Goal: Task Accomplishment & Management: Manage account settings

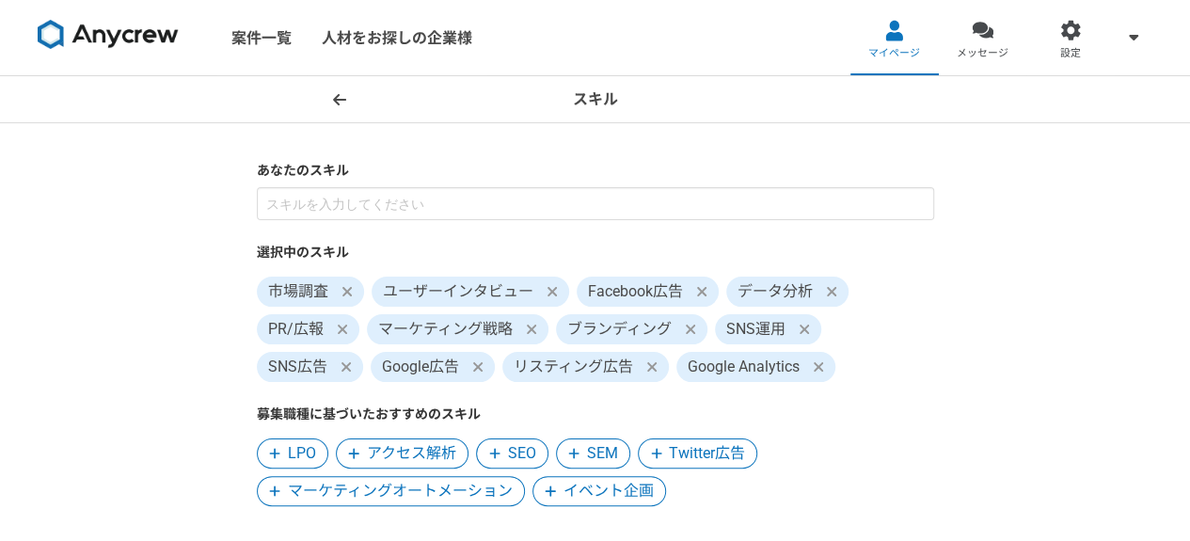
click at [824, 371] on span at bounding box center [818, 367] width 23 height 23
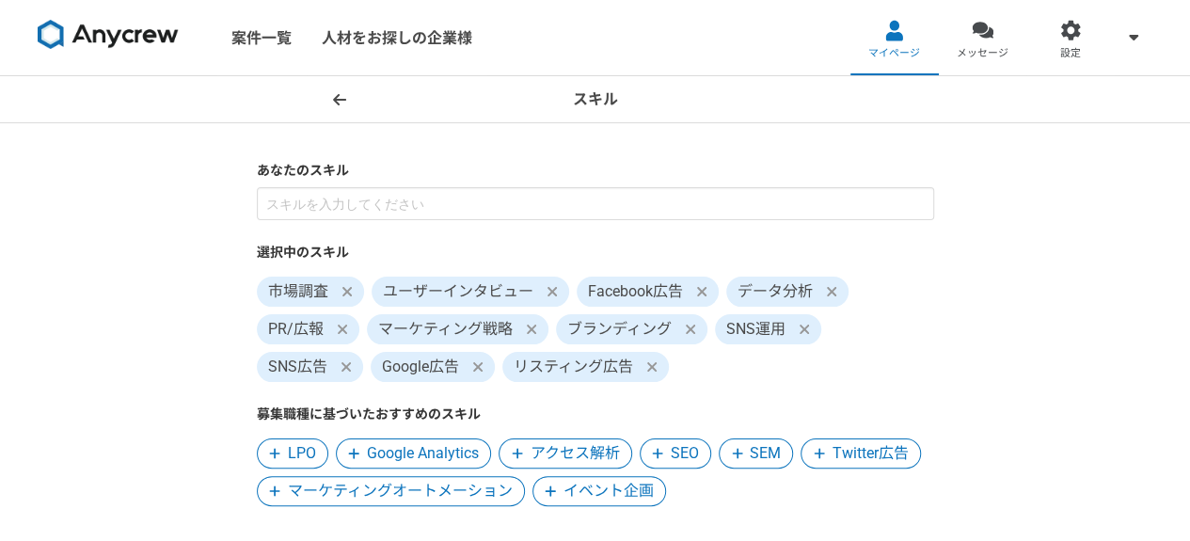
click at [801, 328] on icon at bounding box center [803, 328] width 9 height 9
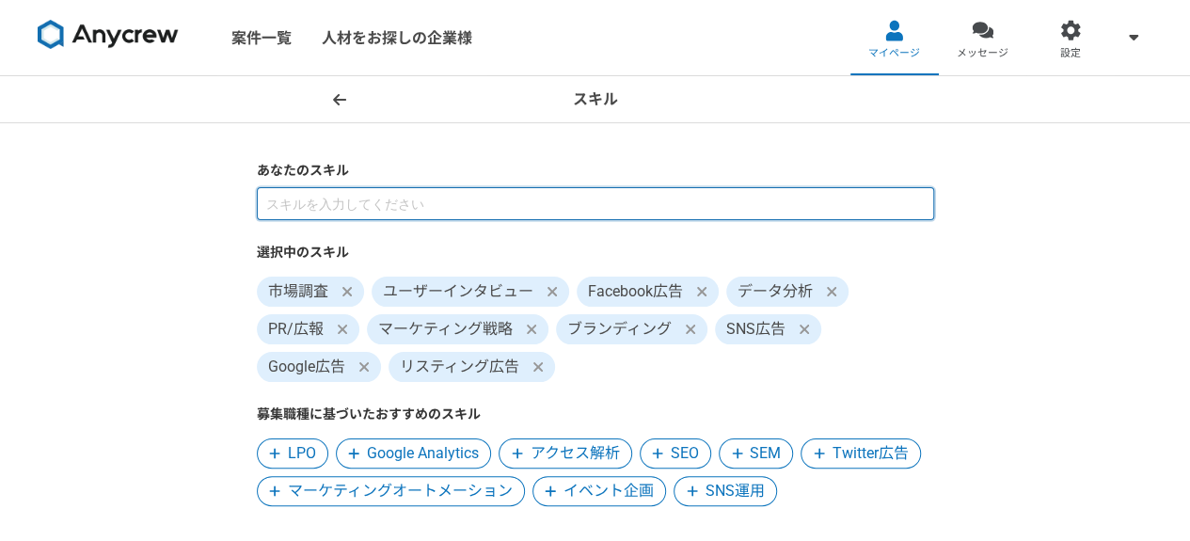
click at [435, 214] on input at bounding box center [595, 203] width 677 height 33
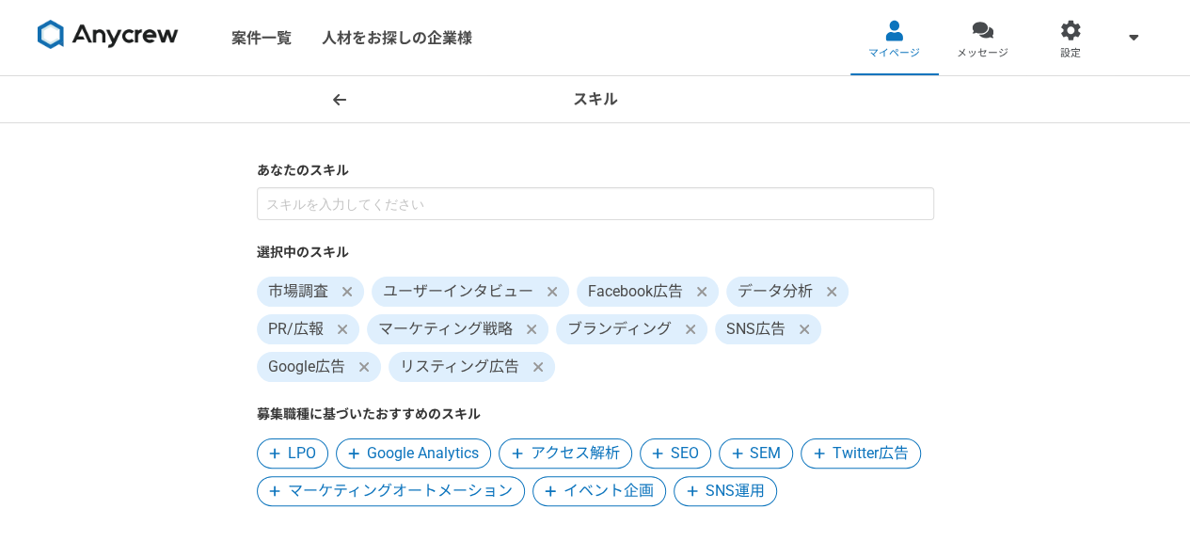
click at [835, 291] on icon at bounding box center [831, 291] width 11 height 15
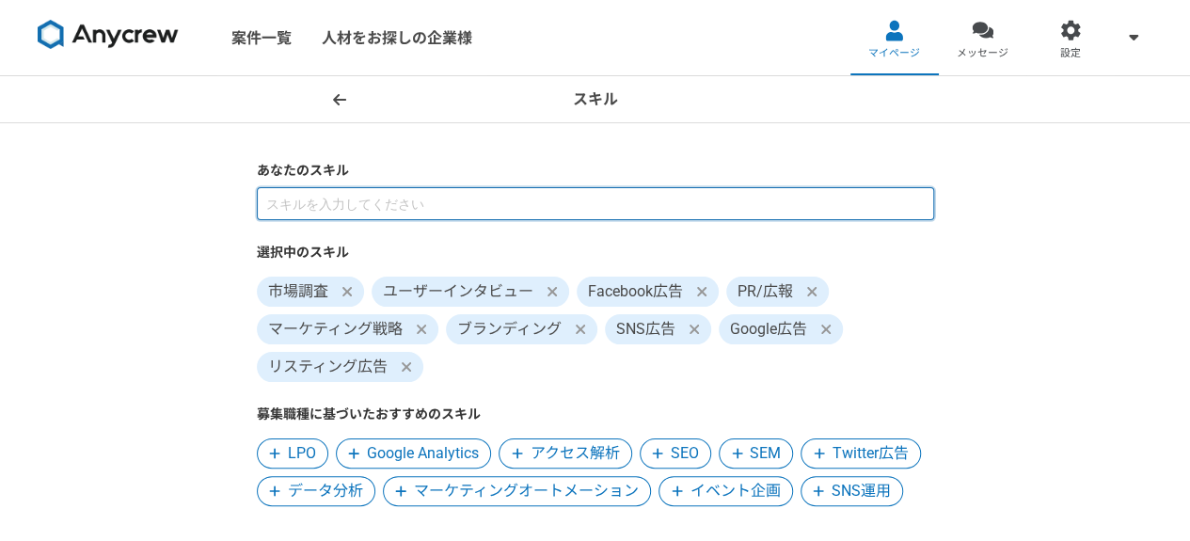
click at [779, 203] on input at bounding box center [595, 203] width 677 height 33
type input "講師"
click at [412, 200] on input at bounding box center [595, 203] width 677 height 33
type input "セミナー"
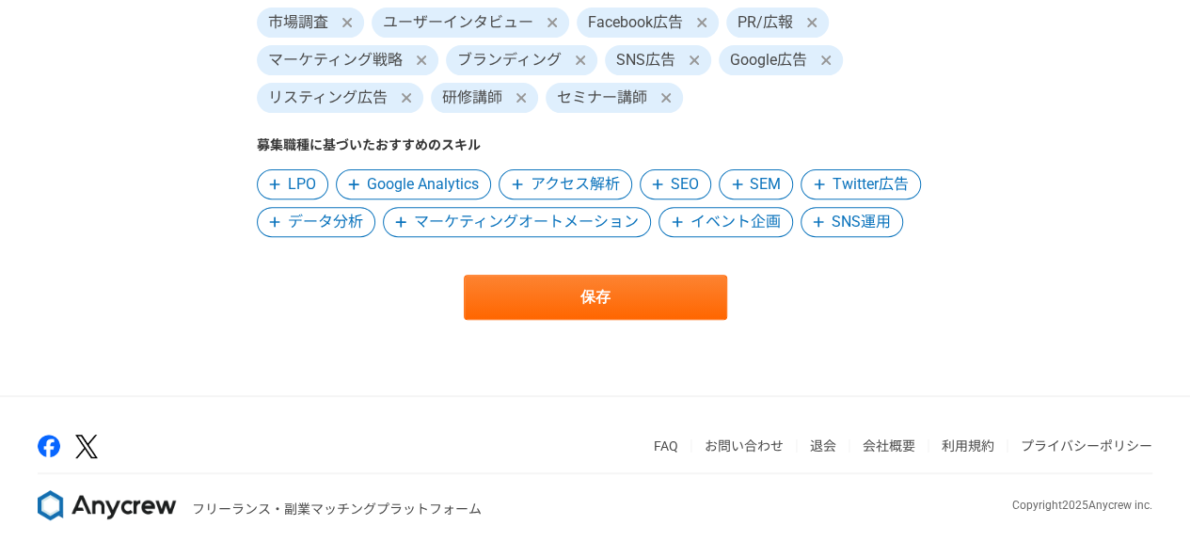
scroll to position [285, 0]
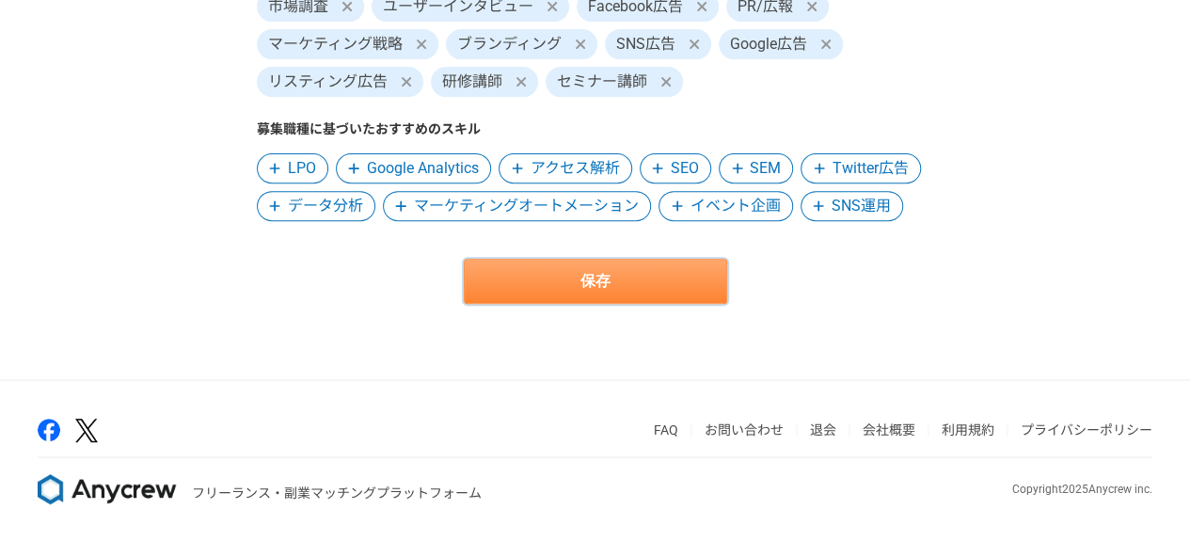
click at [617, 277] on button "保存" at bounding box center [595, 281] width 263 height 45
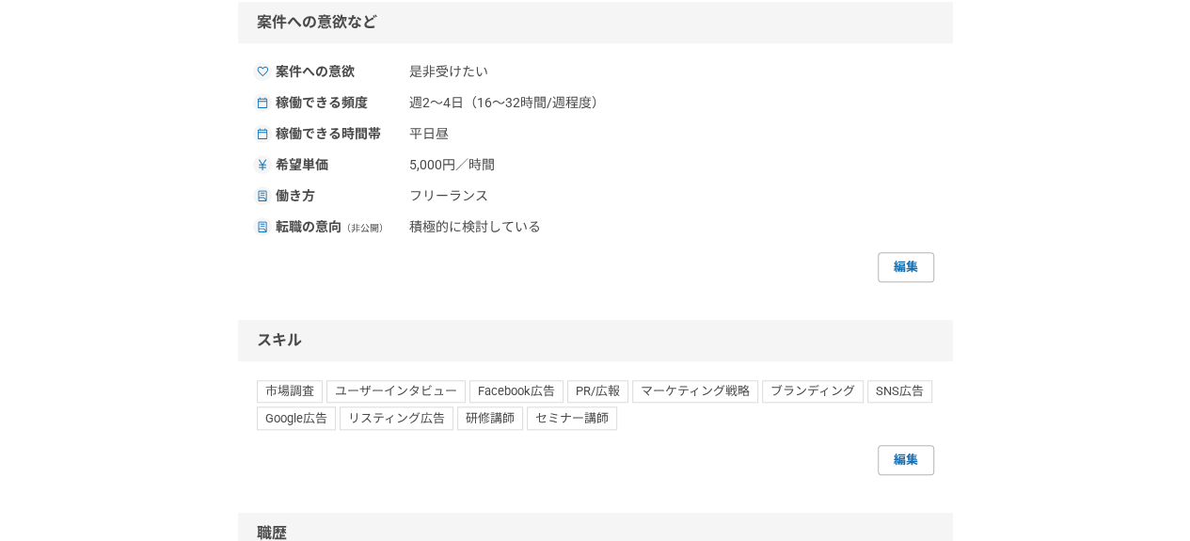
scroll to position [1035, 0]
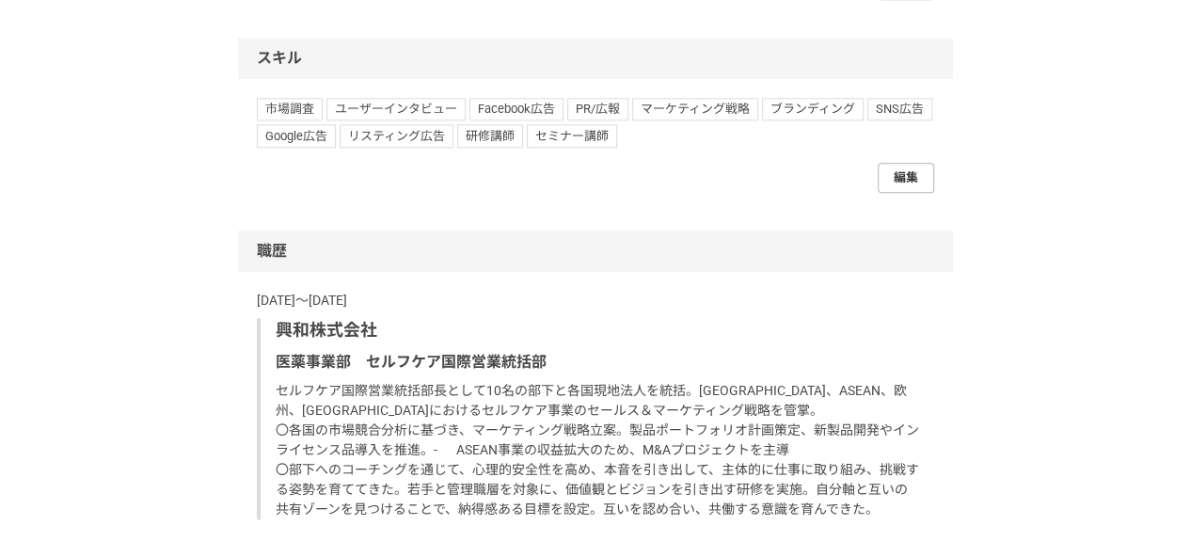
click at [901, 175] on link "編集" at bounding box center [906, 178] width 56 height 30
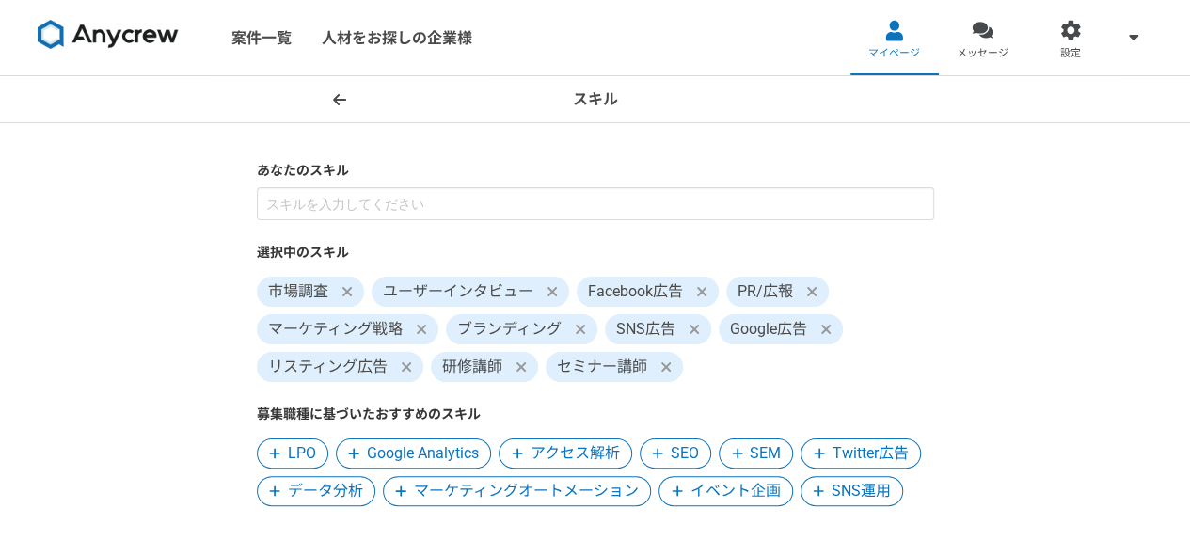
click at [409, 366] on icon at bounding box center [406, 366] width 11 height 15
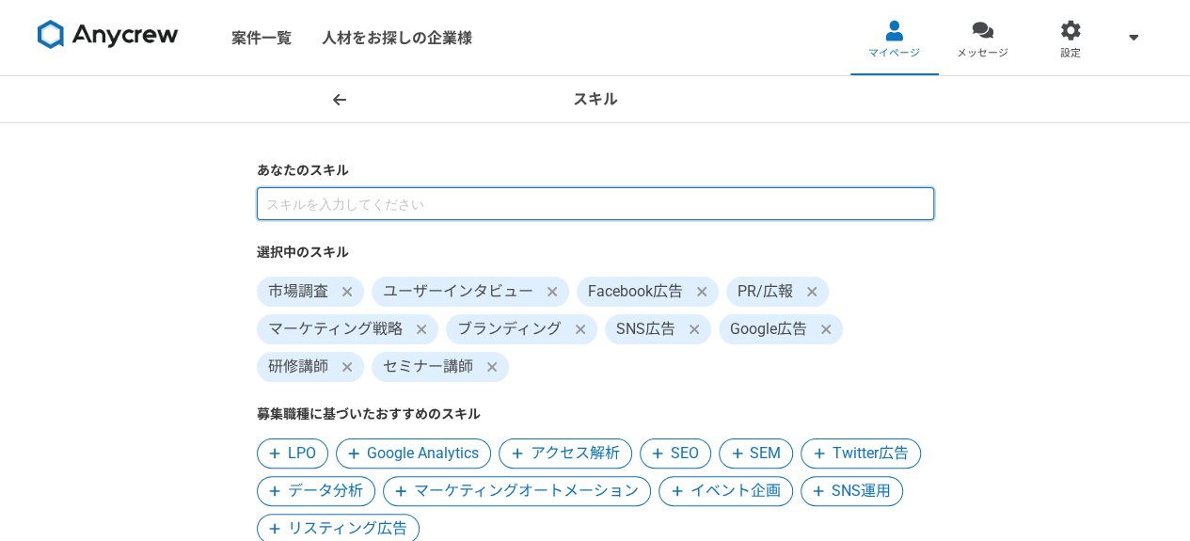
click at [574, 201] on input at bounding box center [595, 203] width 677 height 33
type input "ｋ"
type input "コ"
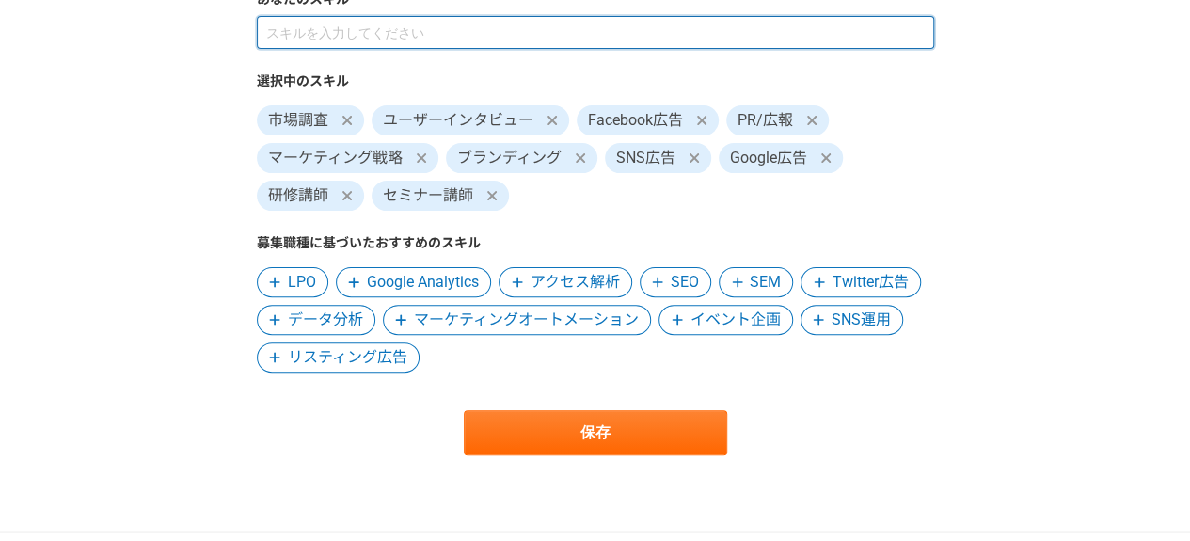
scroll to position [188, 0]
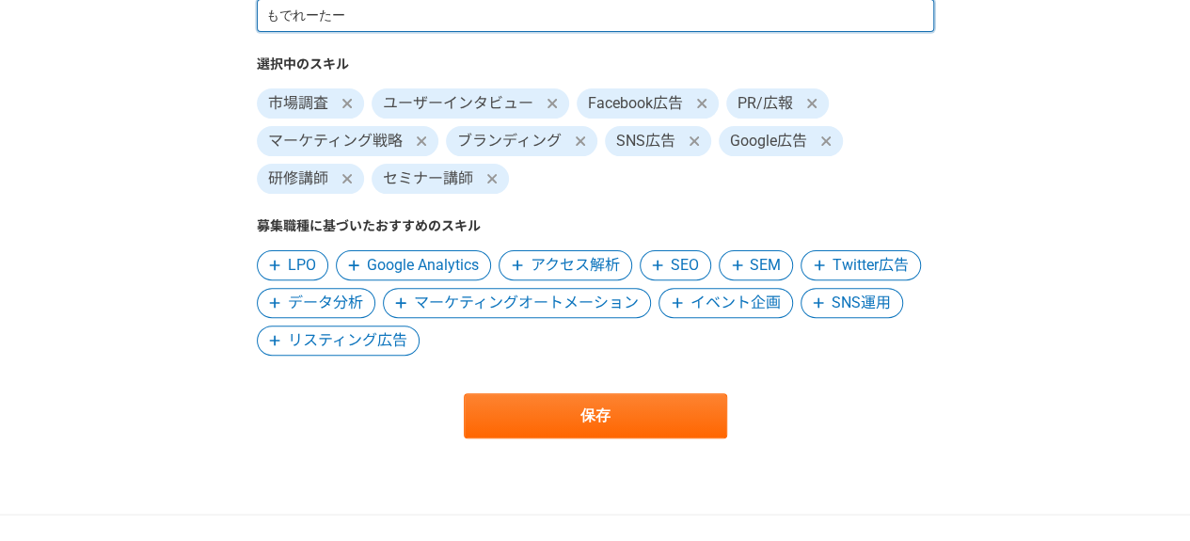
type input "モデレーター"
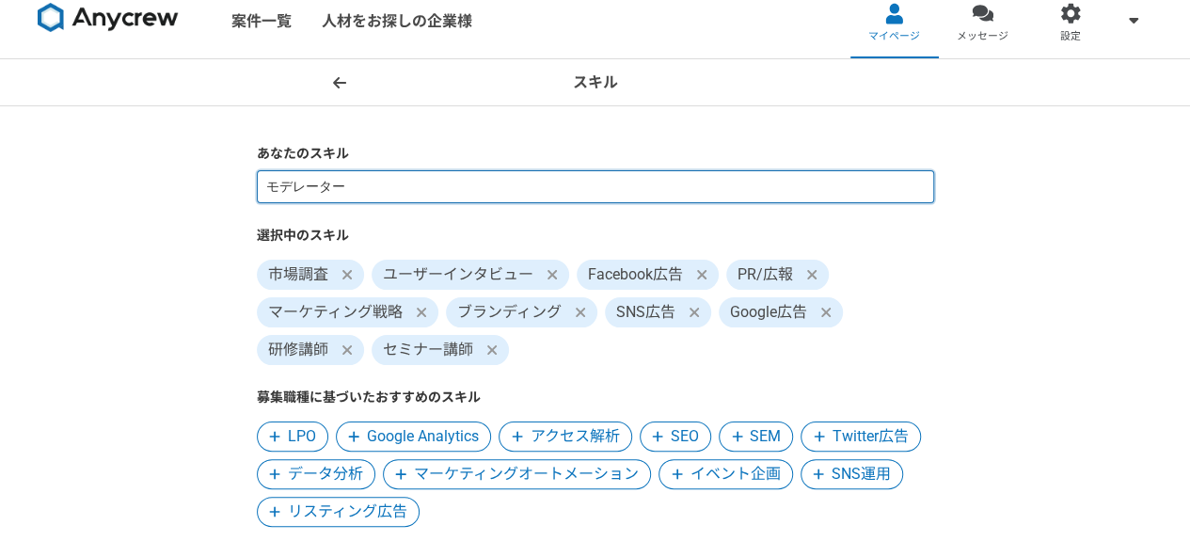
scroll to position [0, 0]
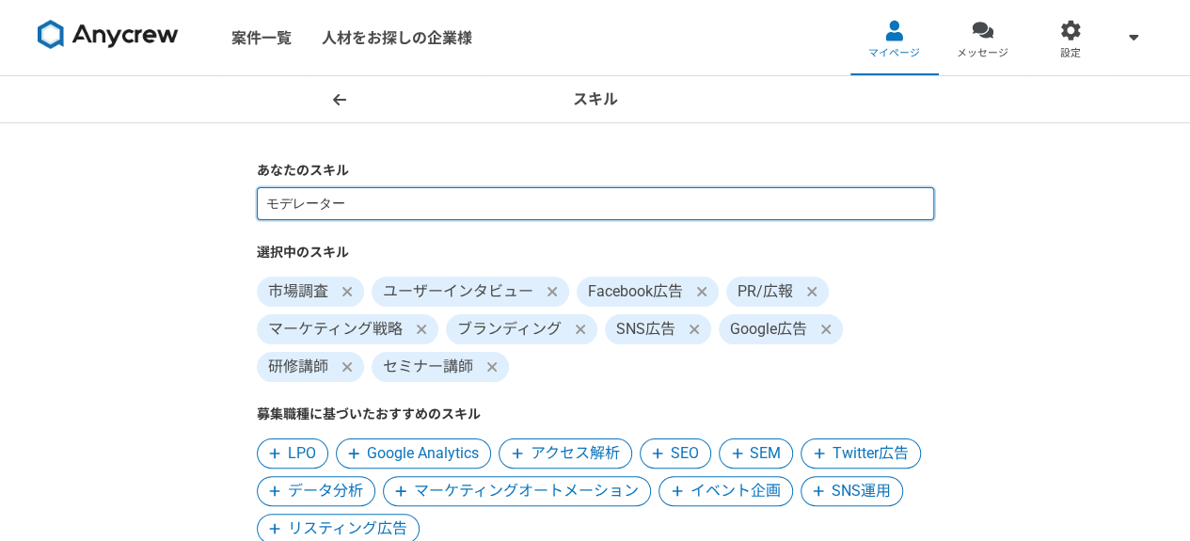
drag, startPoint x: 393, startPoint y: 207, endPoint x: 254, endPoint y: 206, distance: 139.2
click at [254, 206] on section "あなたのスキル モデレーター 選択中のスキル 市場調査 ユーザーインタビュー Facebook広告 PR/広報 マーケティング戦略 ブランディング SNS広告…" at bounding box center [595, 394] width 715 height 466
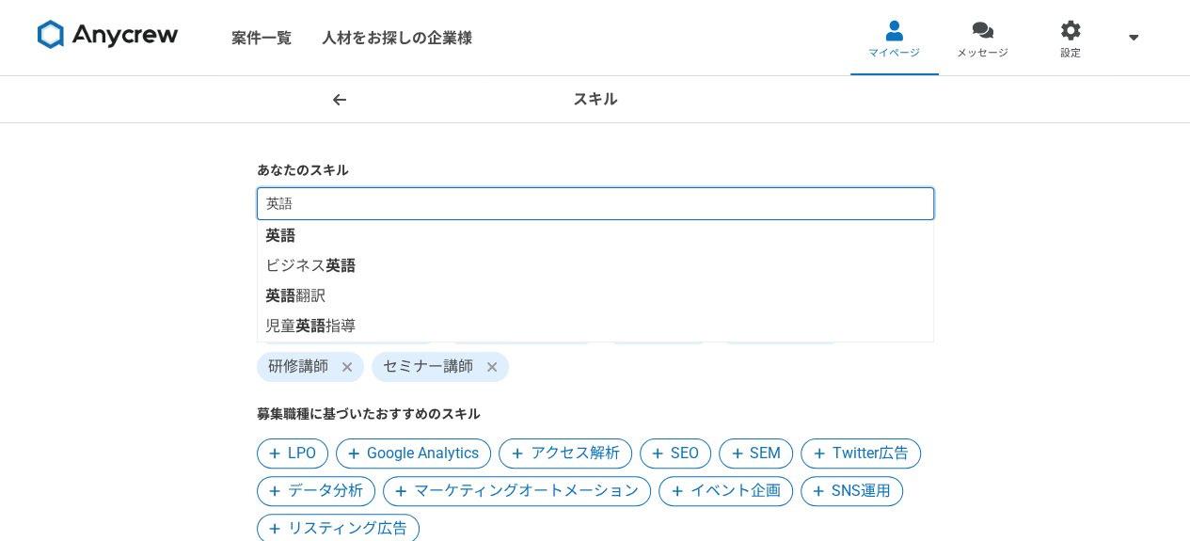
click at [331, 203] on input "英語" at bounding box center [595, 203] width 677 height 33
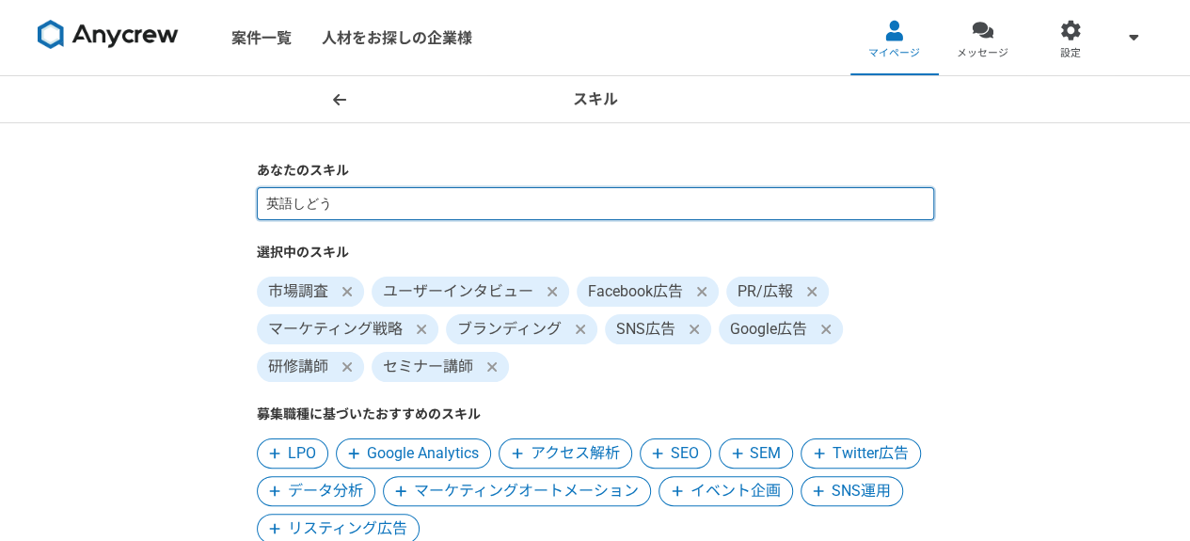
type input "英語指導"
click at [324, 193] on input at bounding box center [595, 203] width 677 height 33
type input "英語"
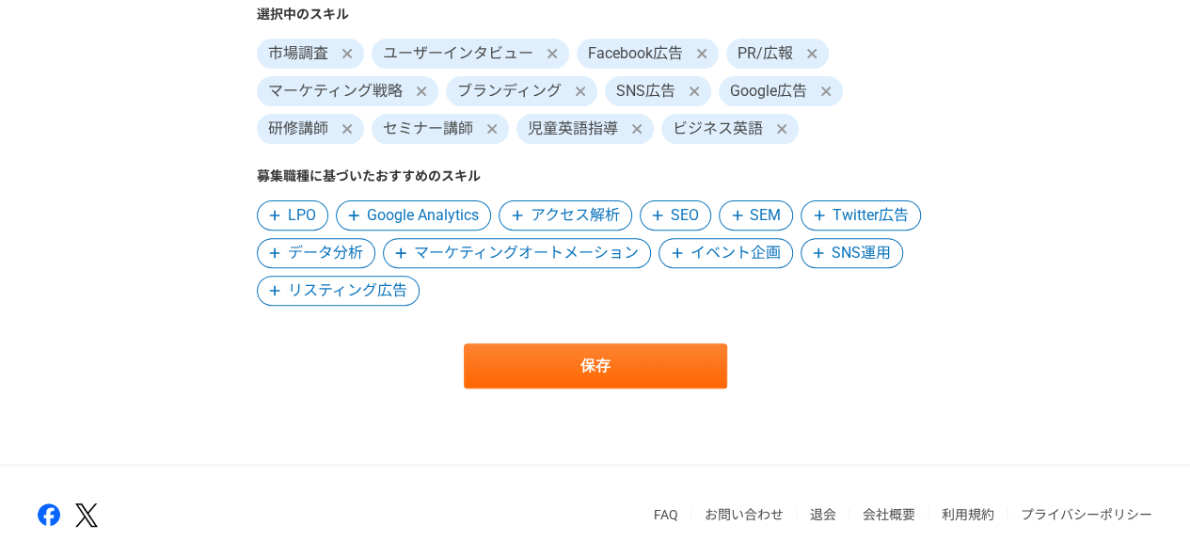
scroll to position [323, 0]
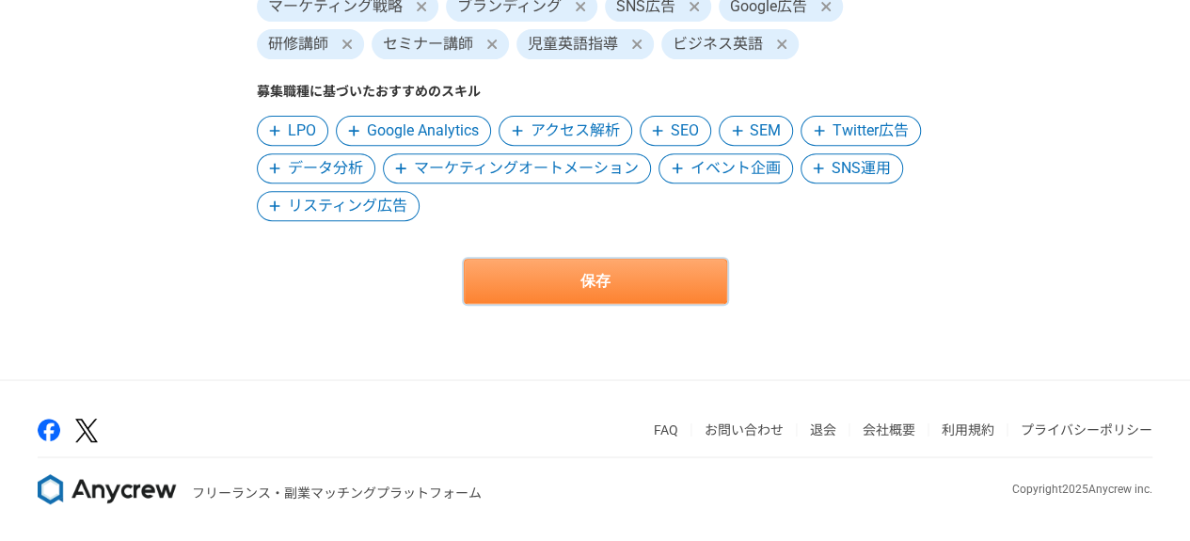
click at [638, 279] on button "保存" at bounding box center [595, 281] width 263 height 45
